Goal: Find contact information: Find contact information

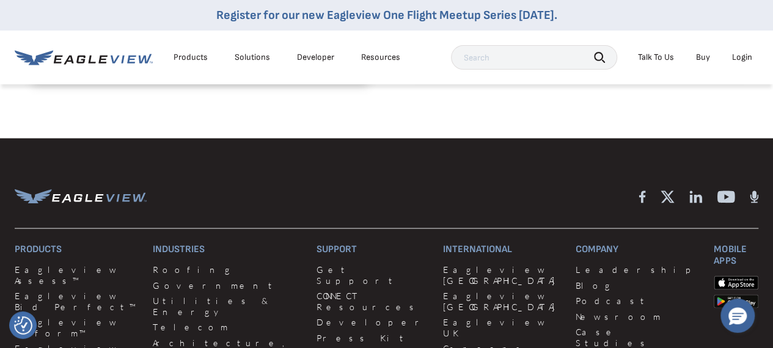
scroll to position [1100, 0]
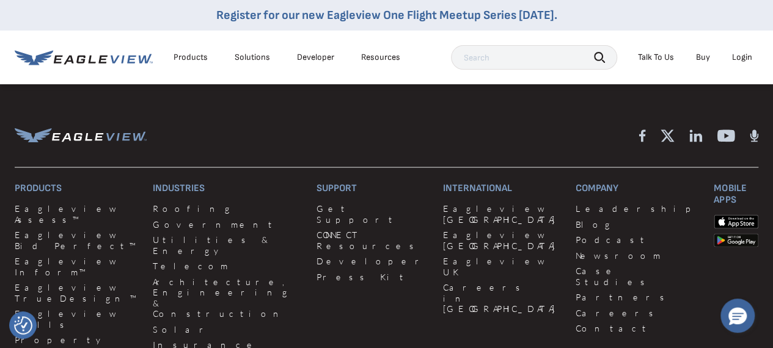
click at [375, 58] on div "Resources" at bounding box center [380, 57] width 39 height 11
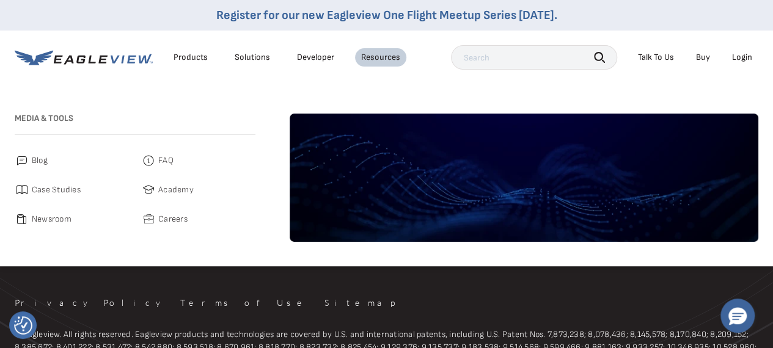
scroll to position [1283, 0]
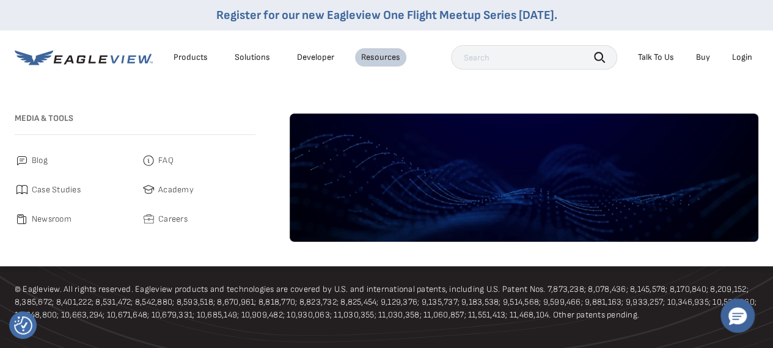
click at [53, 157] on link "Blog" at bounding box center [72, 160] width 114 height 15
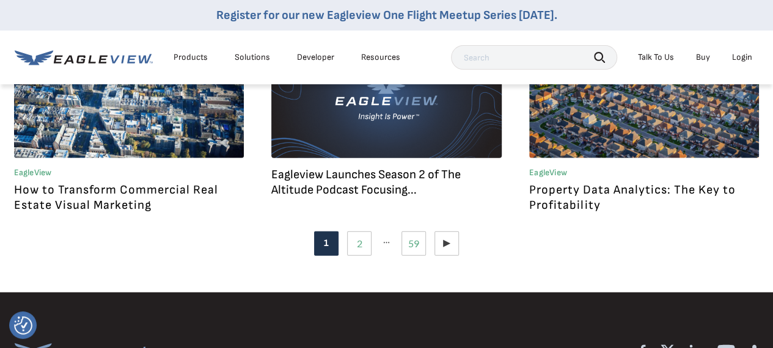
scroll to position [1406, 0]
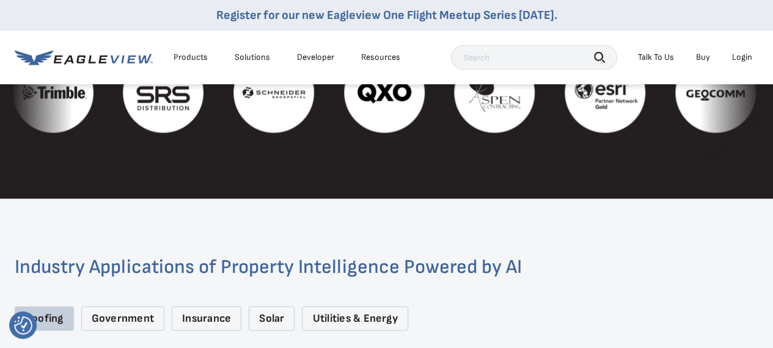
scroll to position [1386, 0]
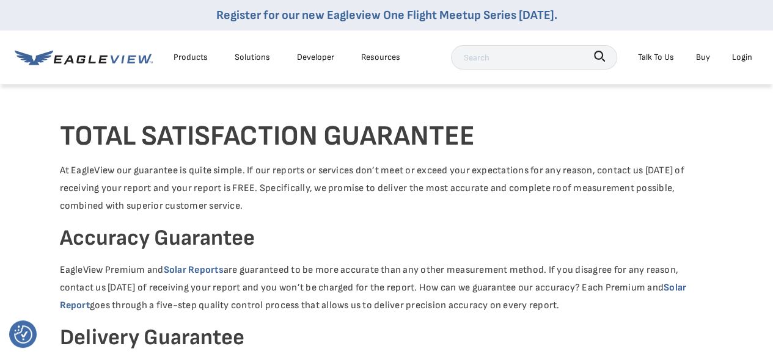
click at [499, 62] on input "text" at bounding box center [534, 57] width 166 height 24
type input "Adress"
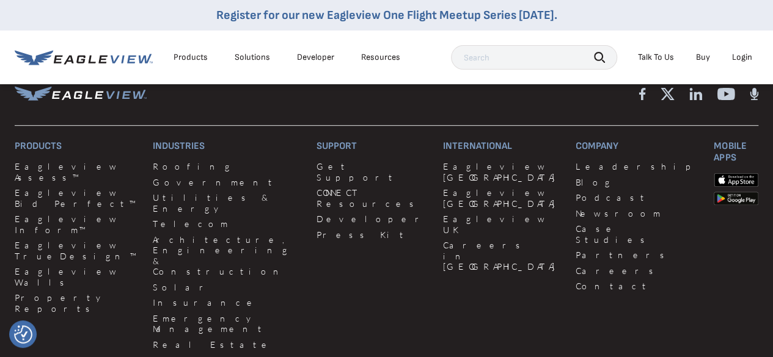
scroll to position [87, 0]
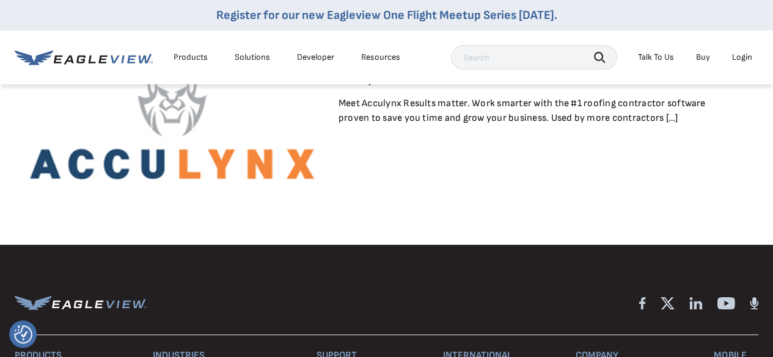
click at [510, 56] on input "text" at bounding box center [534, 57] width 166 height 24
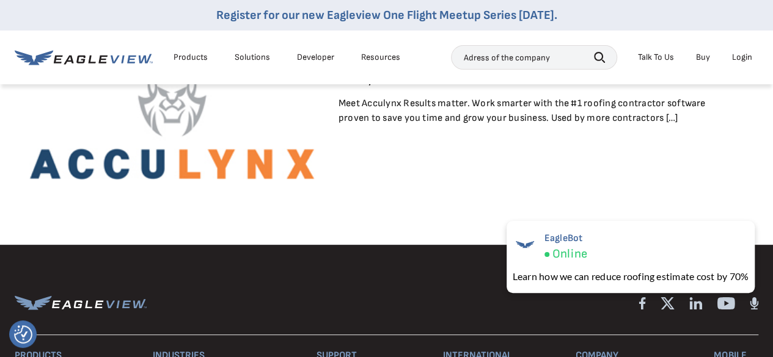
type input "Adress of the company"
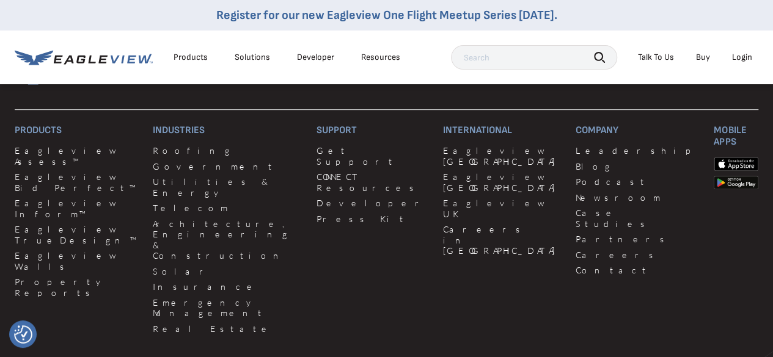
scroll to position [332, 0]
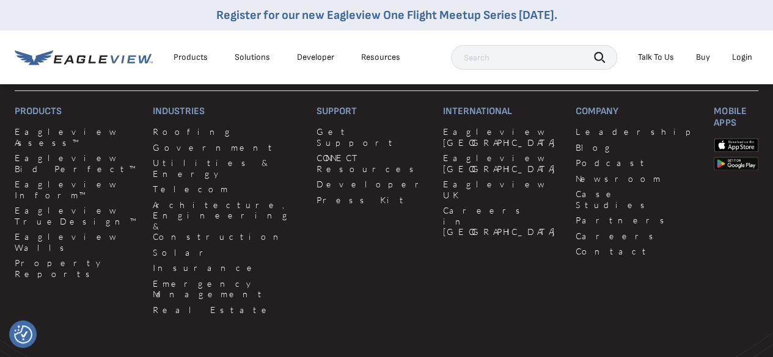
click at [188, 62] on div "Products" at bounding box center [191, 57] width 34 height 11
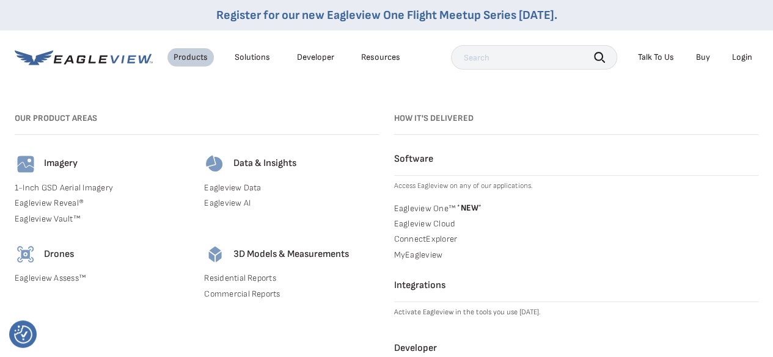
scroll to position [454, 0]
